Goal: Navigation & Orientation: Find specific page/section

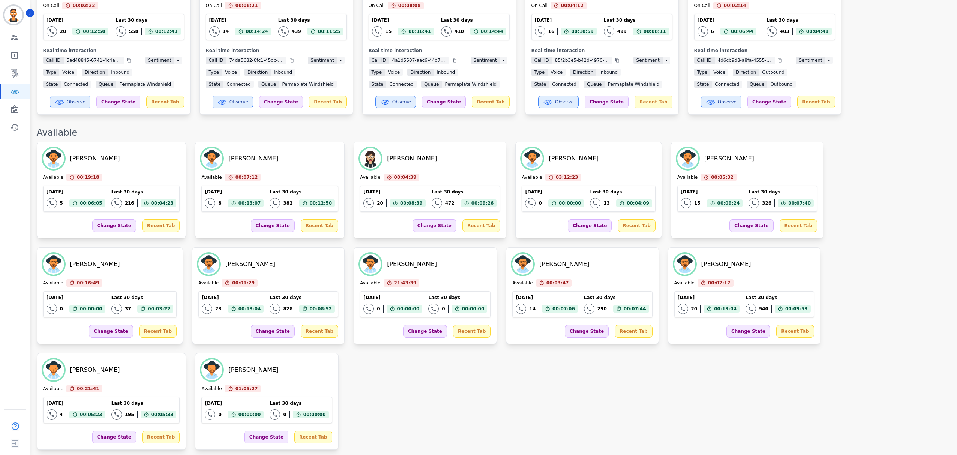
scroll to position [250, 0]
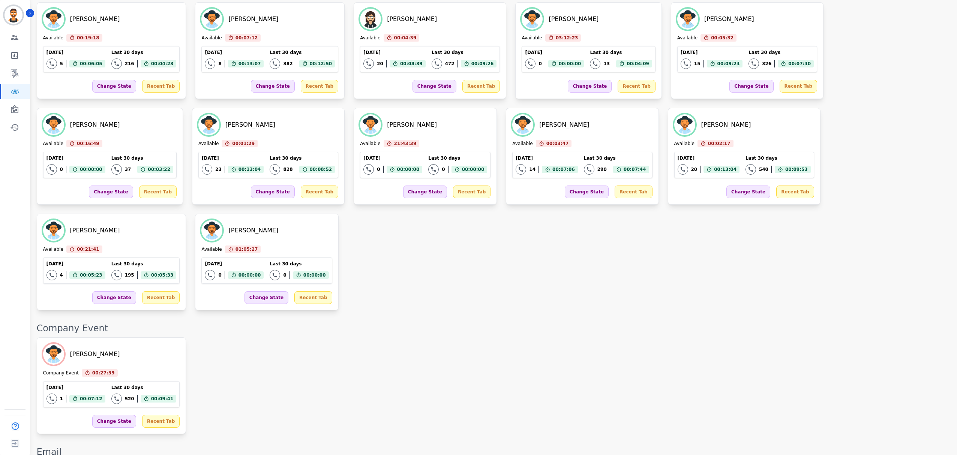
click at [258, 338] on div "Laura Hoffens Company Event 00:27:39 Current State: Company Event Today 1 Total…" at bounding box center [493, 386] width 913 height 97
click at [308, 338] on div "Laura Hoffens Company Event 00:27:45 Current State: Company Event Today 1 Total…" at bounding box center [493, 386] width 913 height 97
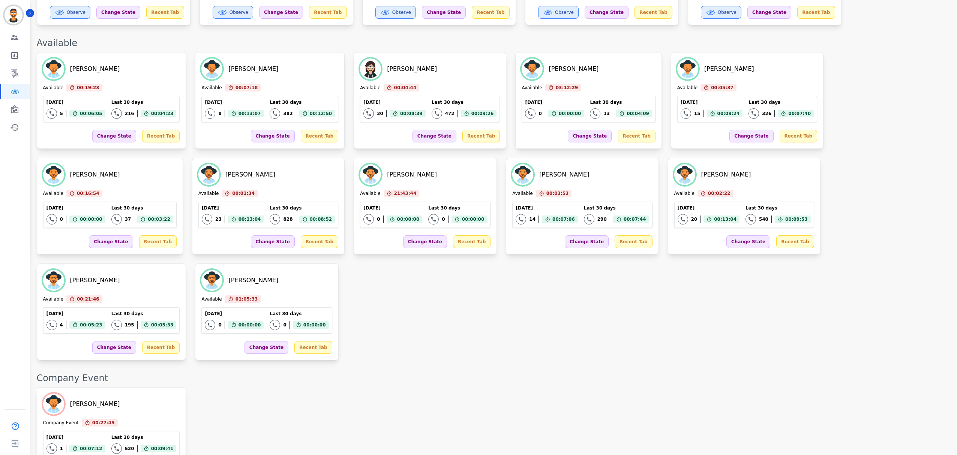
scroll to position [400, 0]
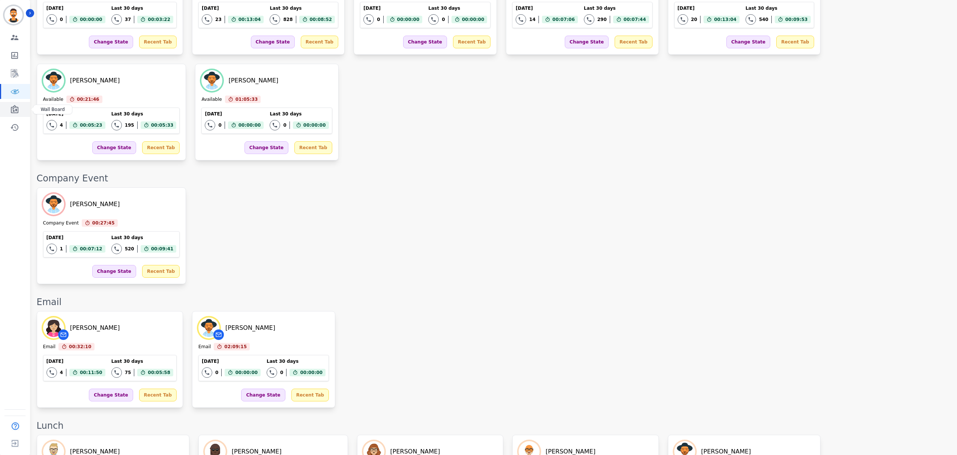
click at [11, 108] on icon "Sidebar" at bounding box center [14, 109] width 9 height 9
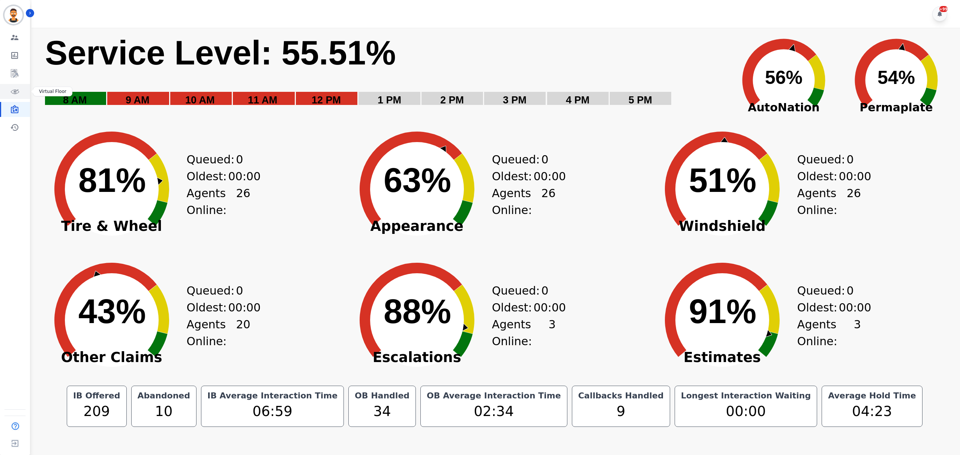
click at [14, 90] on icon "Sidebar" at bounding box center [14, 91] width 9 height 9
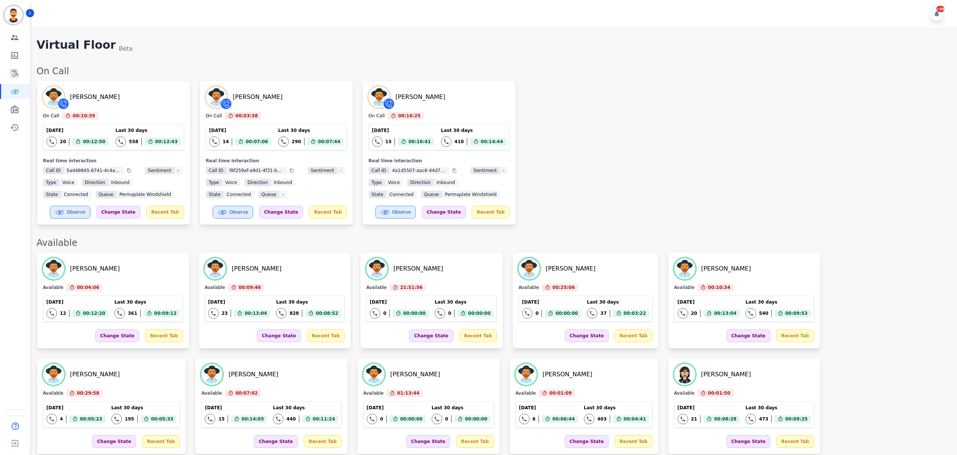
click at [572, 148] on div "Yosiah Simpkins On Call 00:10:39 Current State: On Call Today 20 Total interact…" at bounding box center [493, 152] width 913 height 145
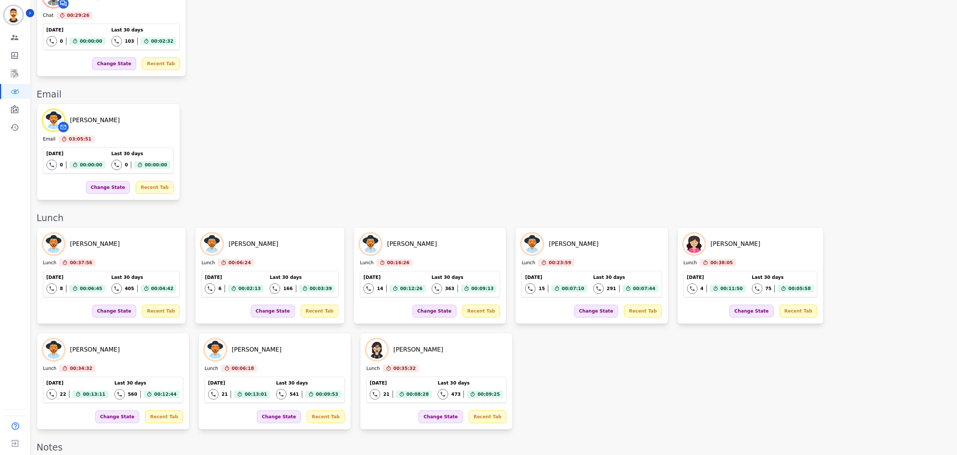
scroll to position [909, 0]
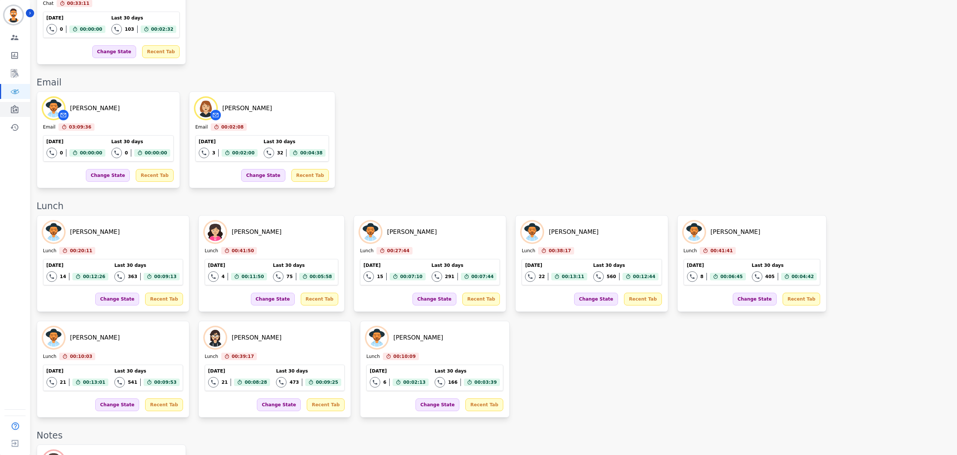
click at [12, 103] on div "Engagement Team Metrics Interaction Mining Virtual Floor Wall Board Coaching Hi…" at bounding box center [15, 82] width 30 height 105
click at [12, 104] on link "Sidebar" at bounding box center [15, 109] width 29 height 15
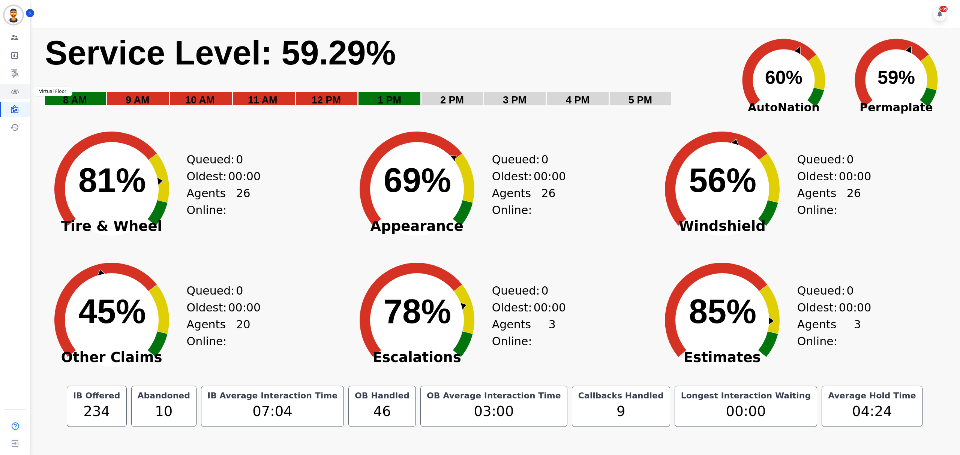
click at [11, 91] on icon "Sidebar" at bounding box center [14, 91] width 9 height 9
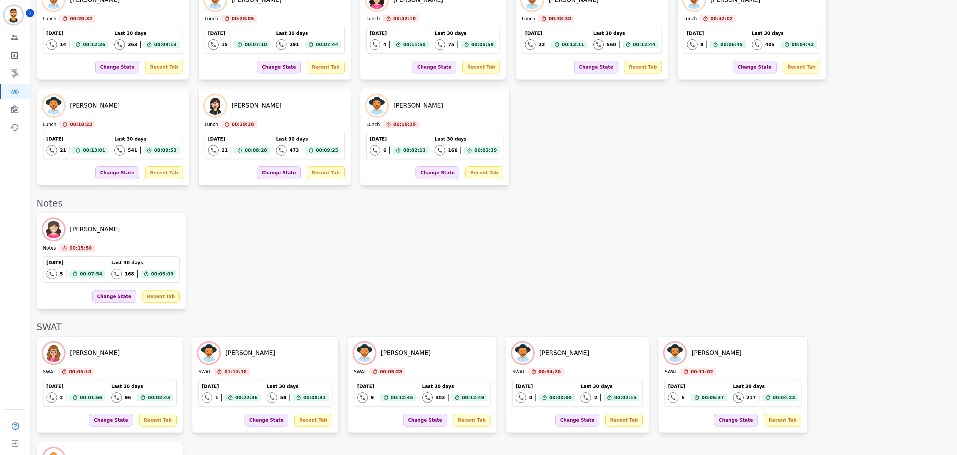
scroll to position [1019, 0]
click at [10, 107] on icon "Sidebar" at bounding box center [14, 109] width 9 height 9
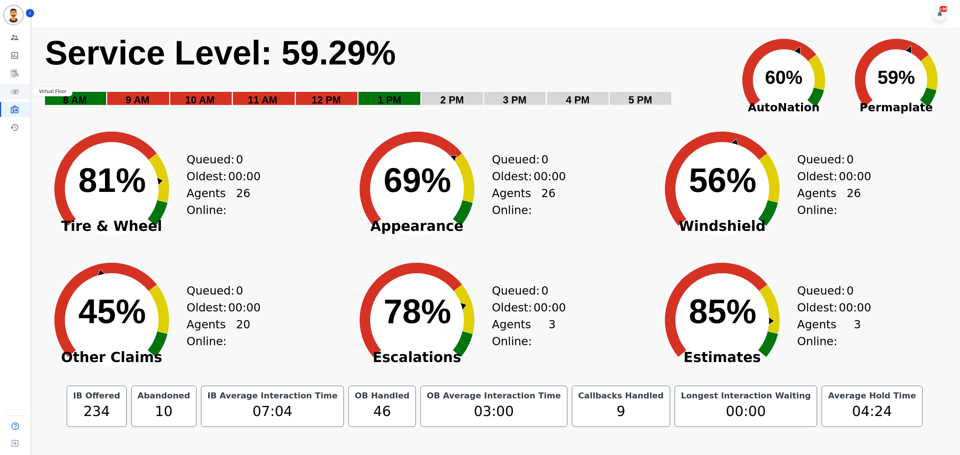
click at [14, 94] on icon "Sidebar" at bounding box center [15, 92] width 9 height 5
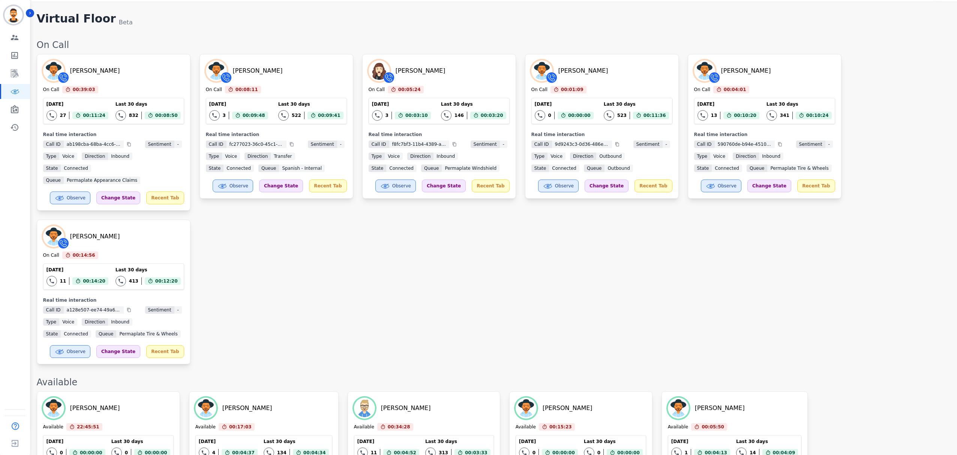
scroll to position [50, 0]
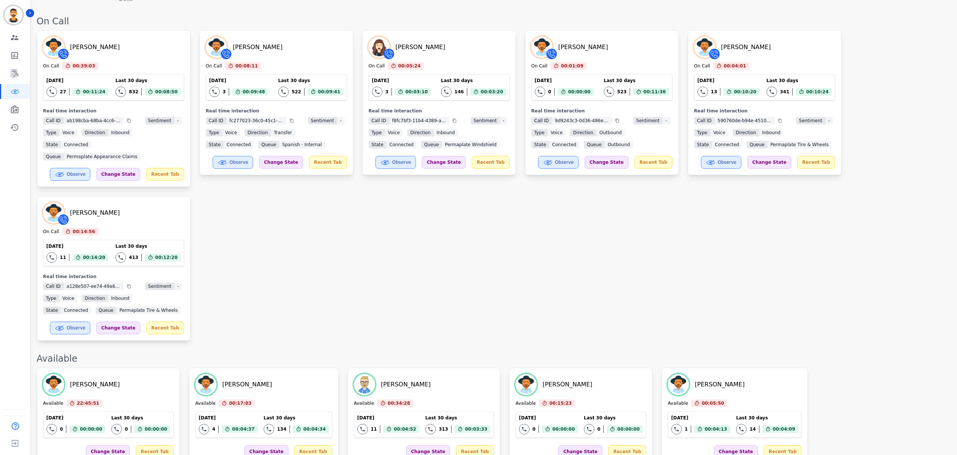
click at [401, 289] on div "David Tuitavuki On Call 00:39:03 Current State: On Call Today 27 Total interact…" at bounding box center [493, 185] width 913 height 311
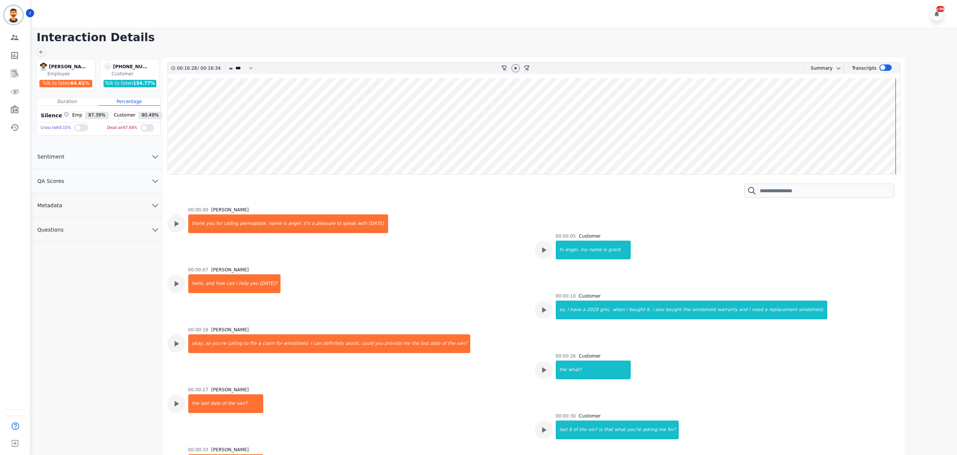
scroll to position [6277, 0]
